Goal: Check status: Check status

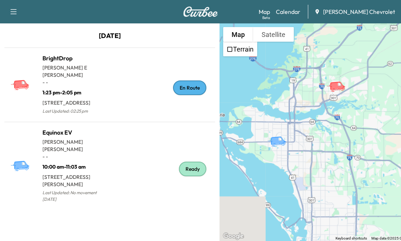
click at [300, 11] on link "Calendar" at bounding box center [288, 11] width 24 height 9
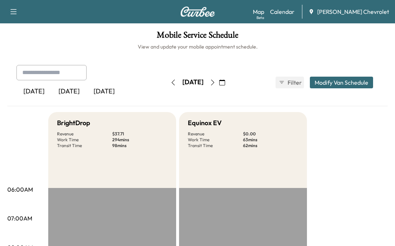
click at [216, 82] on icon "button" at bounding box center [213, 83] width 6 height 6
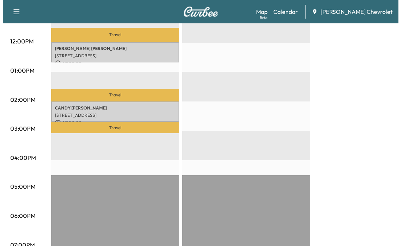
scroll to position [329, 0]
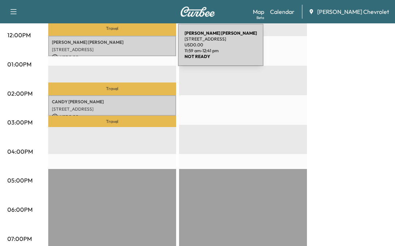
click at [123, 49] on p "[STREET_ADDRESS]" at bounding box center [112, 50] width 121 height 6
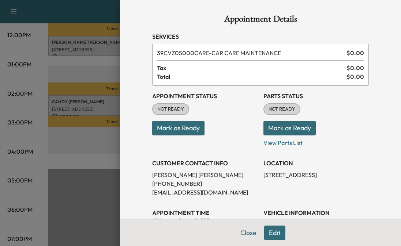
click at [190, 127] on button "Mark as Ready" at bounding box center [178, 128] width 52 height 15
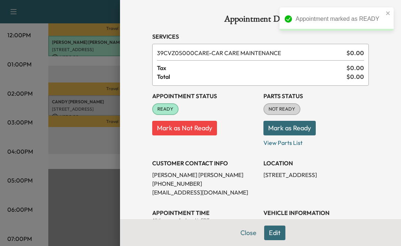
click at [288, 130] on button "Mark as Ready" at bounding box center [289, 128] width 52 height 15
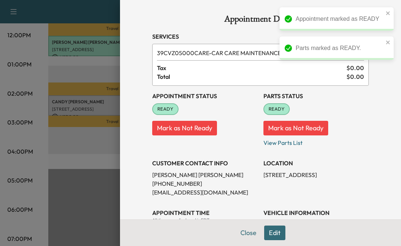
click at [57, 104] on div at bounding box center [200, 123] width 401 height 246
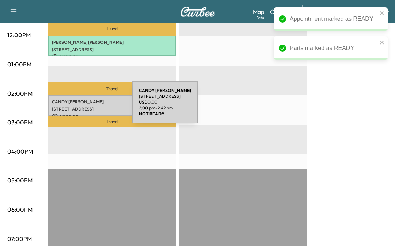
click at [77, 106] on p "[STREET_ADDRESS]" at bounding box center [112, 109] width 121 height 6
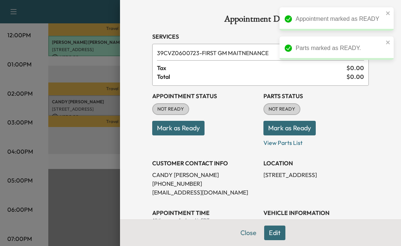
click at [182, 126] on button "Mark as Ready" at bounding box center [178, 128] width 52 height 15
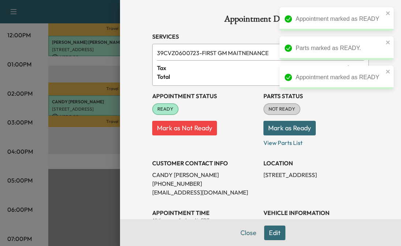
click at [287, 127] on button "Mark as Ready" at bounding box center [289, 128] width 52 height 15
